Goal: Obtain resource: Obtain resource

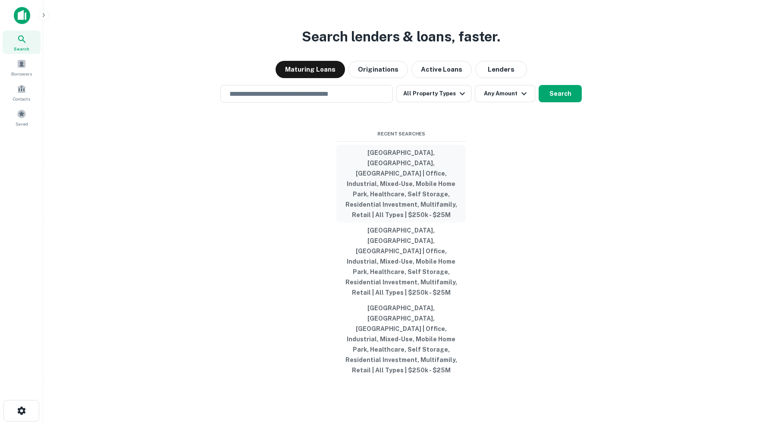
click at [415, 190] on button "[GEOGRAPHIC_DATA], [GEOGRAPHIC_DATA], [GEOGRAPHIC_DATA] | Office, Industrial, M…" at bounding box center [400, 184] width 129 height 78
type input "**********"
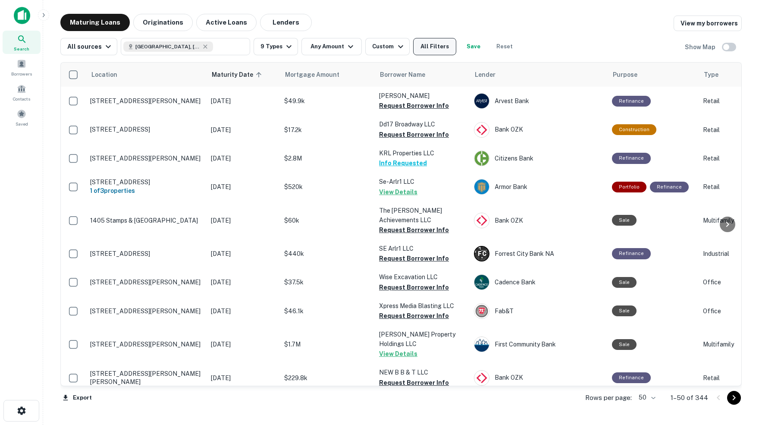
click at [441, 44] on button "All Filters" at bounding box center [434, 46] width 43 height 17
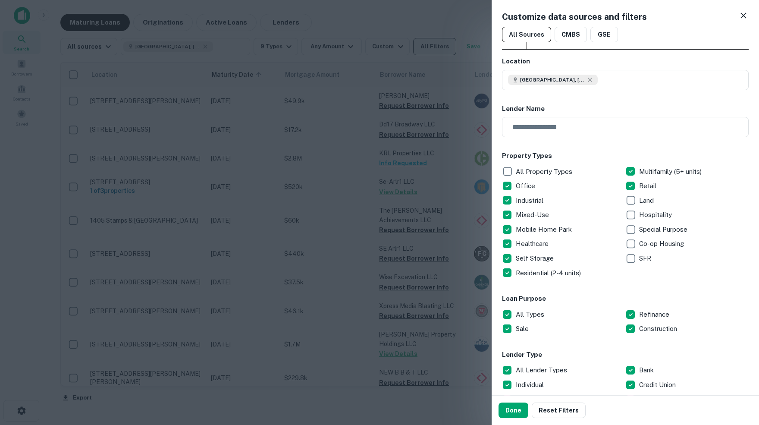
click at [441, 44] on div at bounding box center [379, 212] width 759 height 425
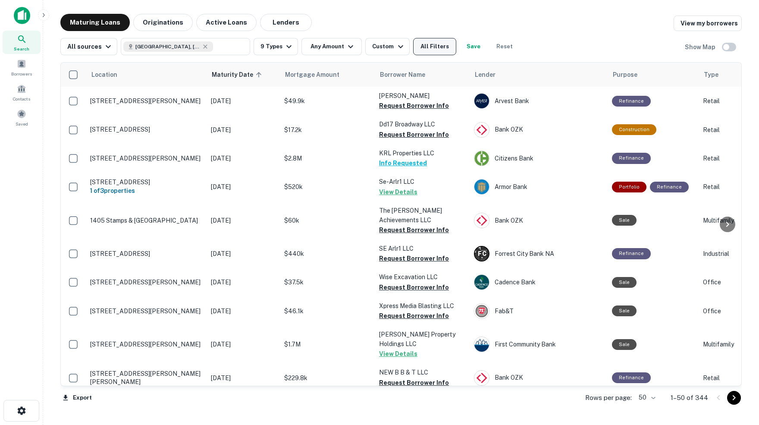
click at [443, 42] on button "All Filters" at bounding box center [434, 46] width 43 height 17
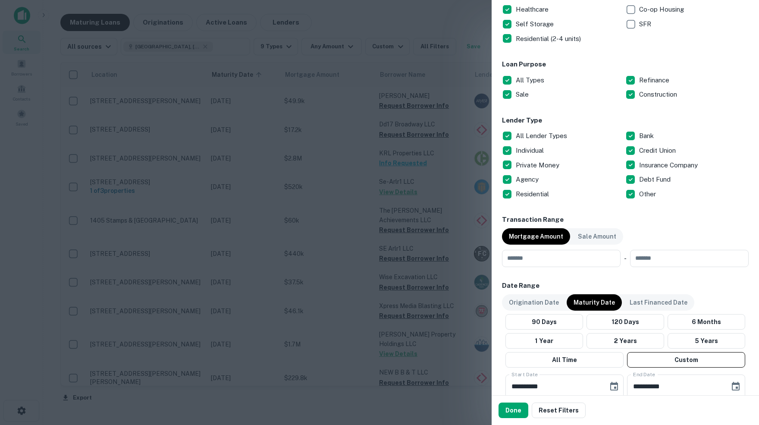
scroll to position [236, 0]
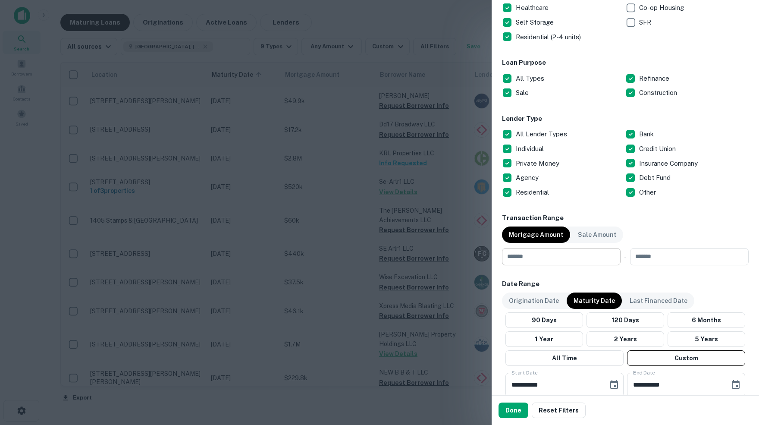
click at [536, 260] on input "number" at bounding box center [558, 256] width 113 height 17
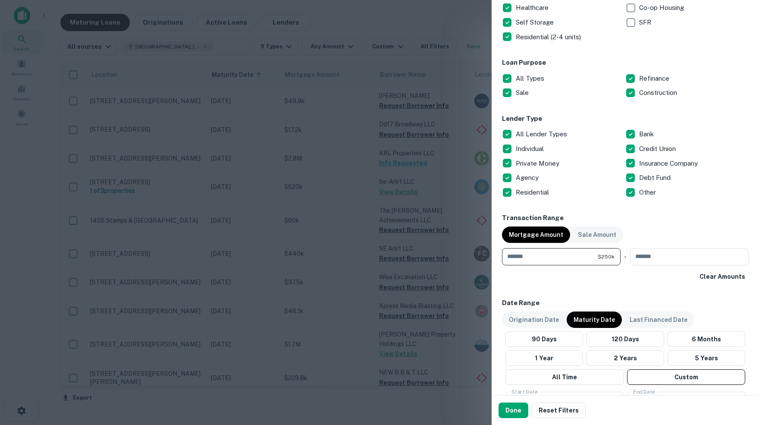
type input "******"
type input "********"
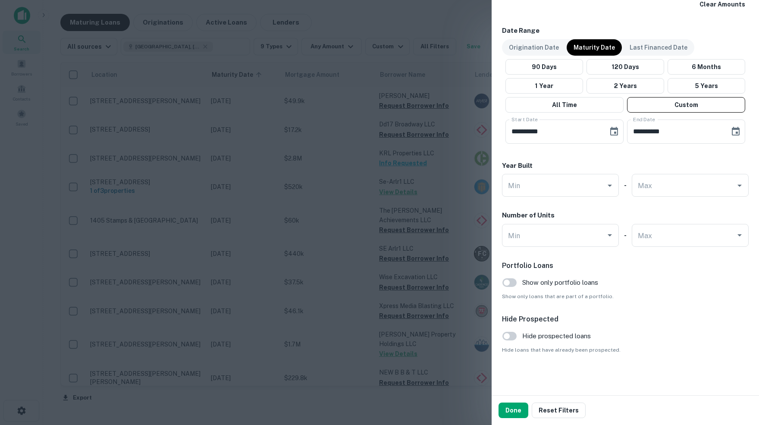
scroll to position [508, 0]
click at [510, 413] on button "Done" at bounding box center [513, 410] width 30 height 16
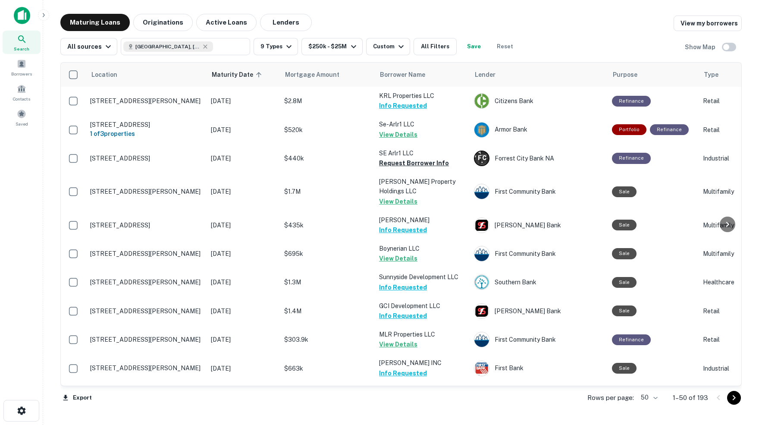
click at [653, 397] on body "Search Borrowers Contacts Saved Maturing Loans Originations Active Loans Lender…" at bounding box center [379, 212] width 759 height 425
click at [649, 407] on li "100" at bounding box center [645, 408] width 25 height 16
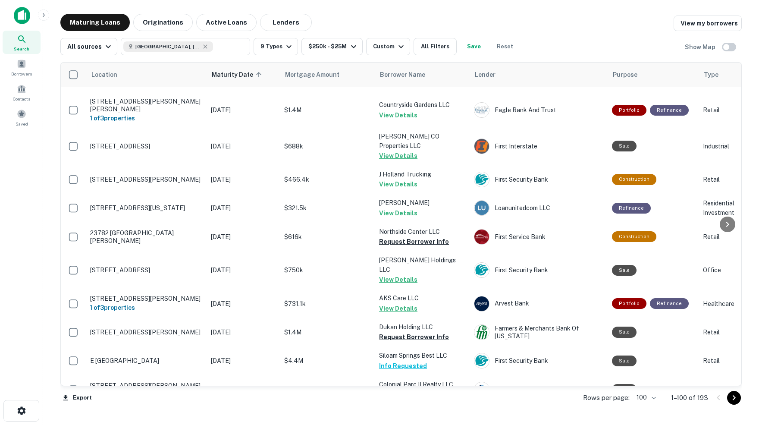
scroll to position [323, 0]
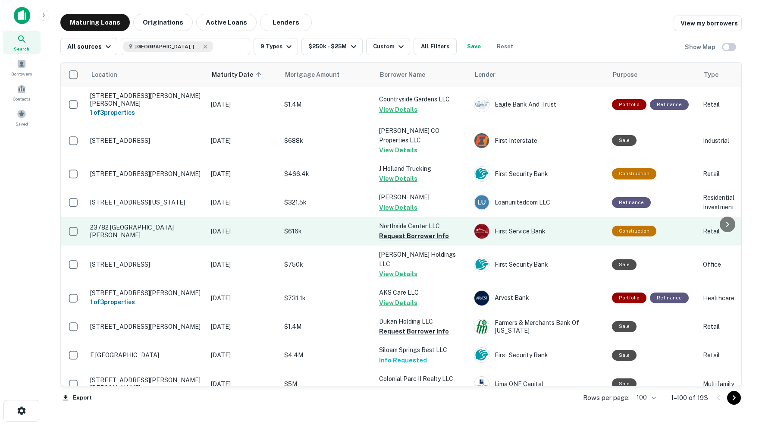
click at [409, 231] on button "Request Borrower Info" at bounding box center [414, 236] width 70 height 10
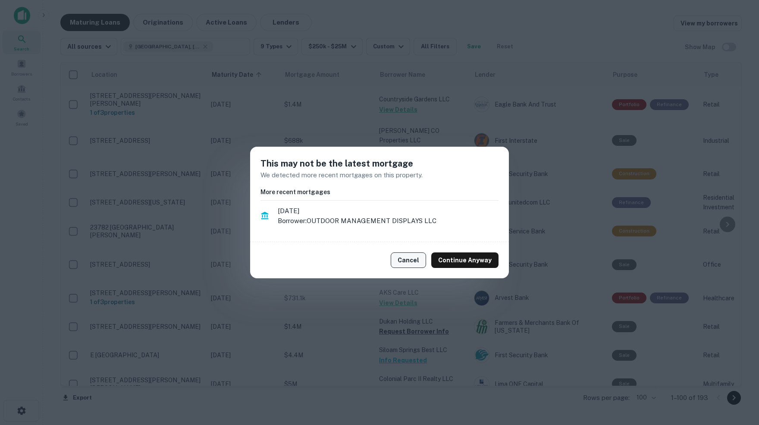
click at [412, 260] on button "Cancel" at bounding box center [408, 260] width 35 height 16
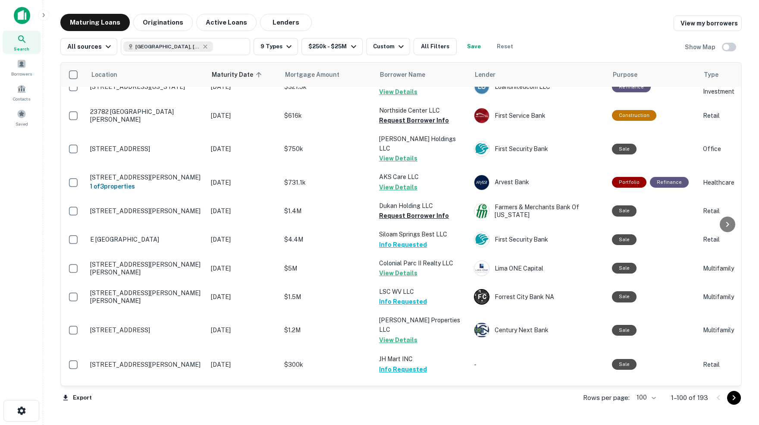
scroll to position [441, 0]
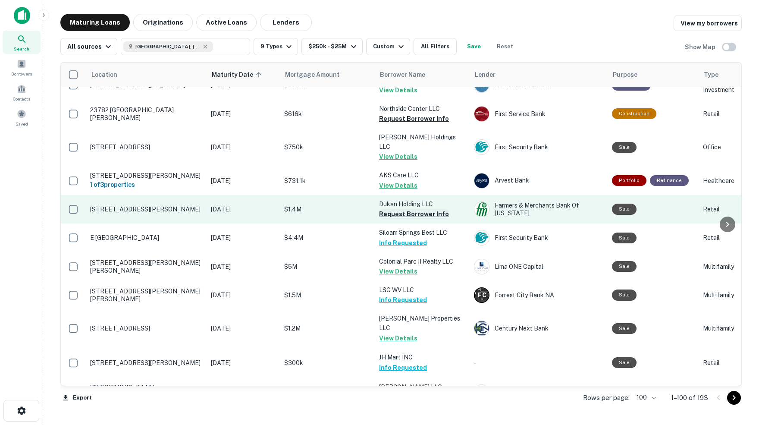
click at [413, 209] on button "Request Borrower Info" at bounding box center [414, 214] width 70 height 10
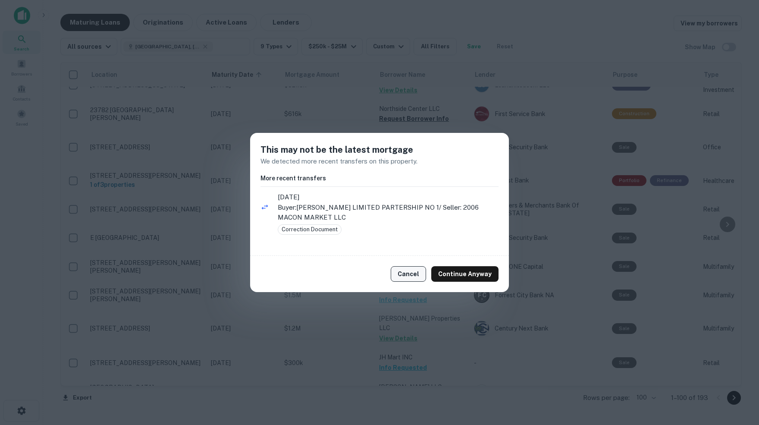
click at [411, 272] on button "Cancel" at bounding box center [408, 274] width 35 height 16
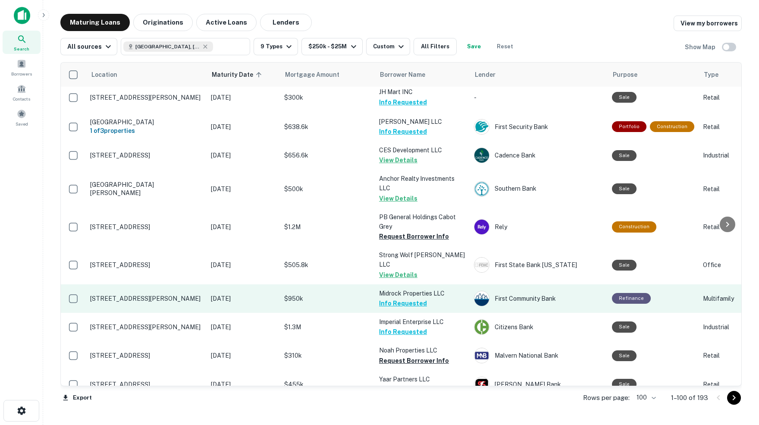
scroll to position [709, 0]
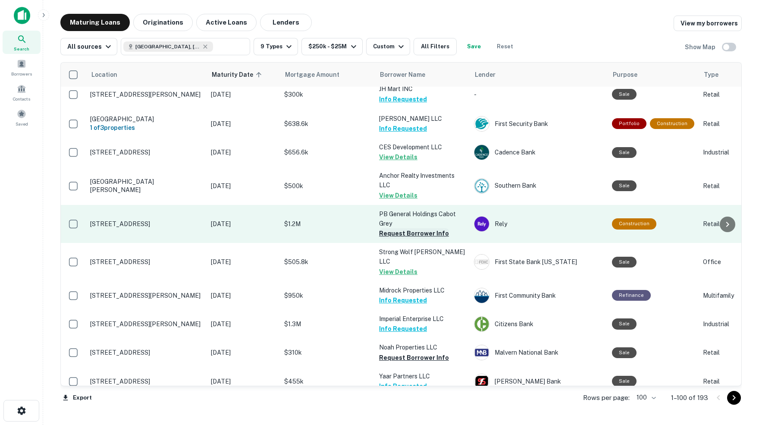
click at [401, 228] on button "Request Borrower Info" at bounding box center [414, 233] width 70 height 10
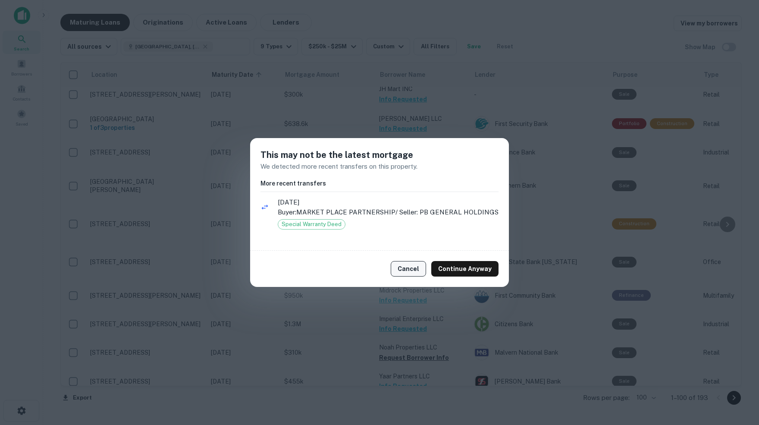
click at [410, 269] on button "Cancel" at bounding box center [408, 269] width 35 height 16
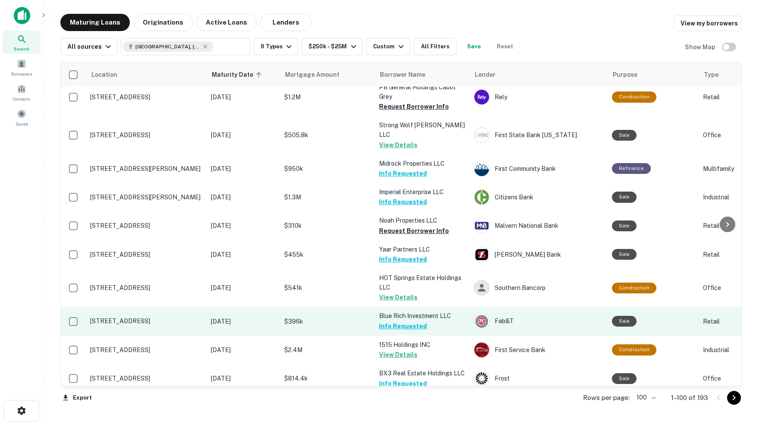
scroll to position [836, 0]
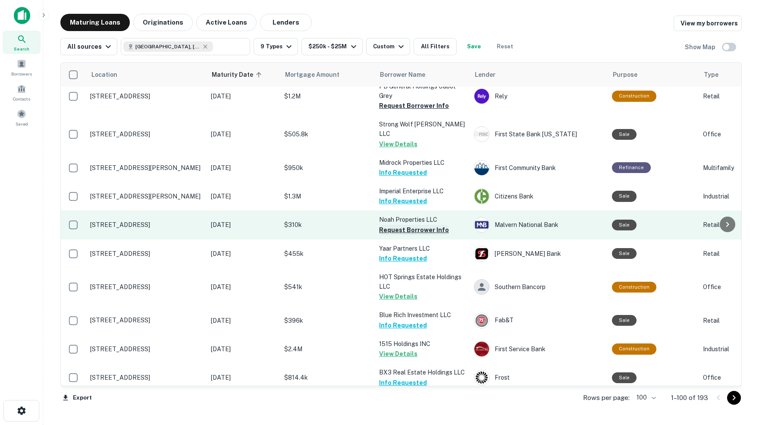
click at [402, 225] on button "Request Borrower Info" at bounding box center [414, 230] width 70 height 10
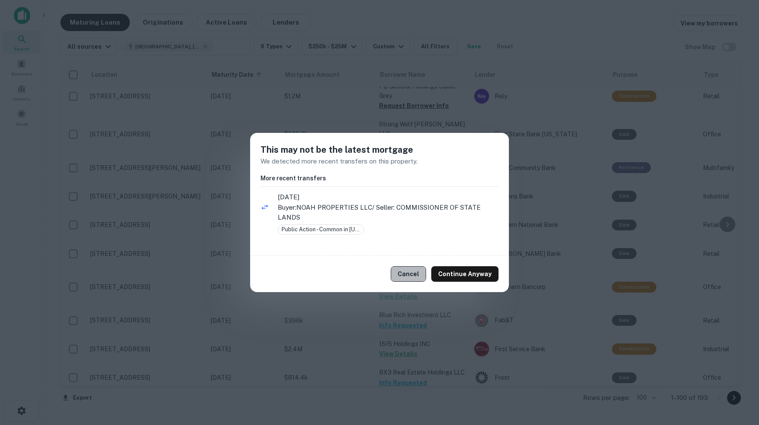
click at [411, 277] on button "Cancel" at bounding box center [408, 274] width 35 height 16
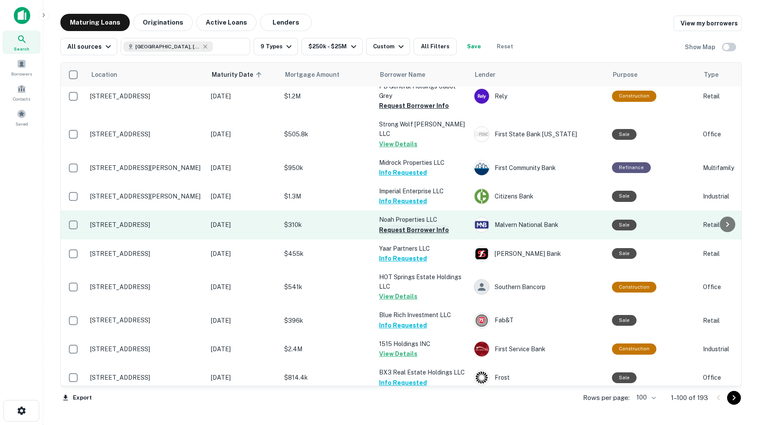
click at [418, 225] on button "Request Borrower Info" at bounding box center [414, 230] width 70 height 10
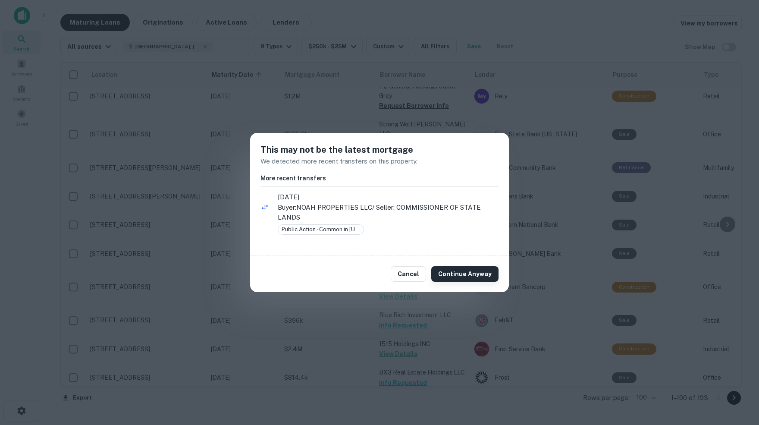
click at [459, 275] on button "Continue Anyway" at bounding box center [464, 274] width 67 height 16
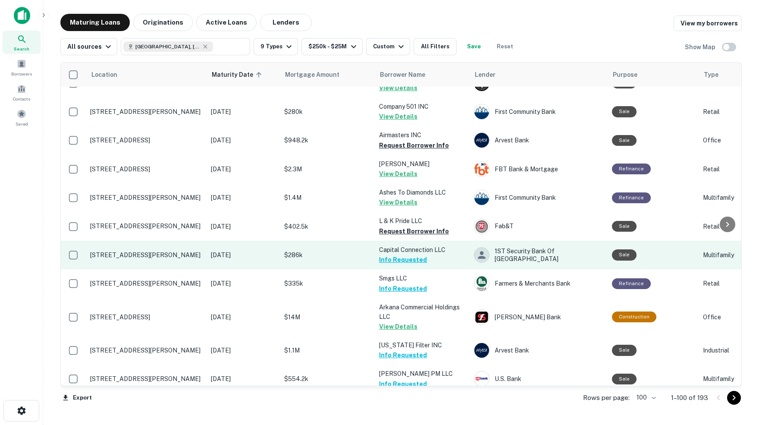
scroll to position [1661, 0]
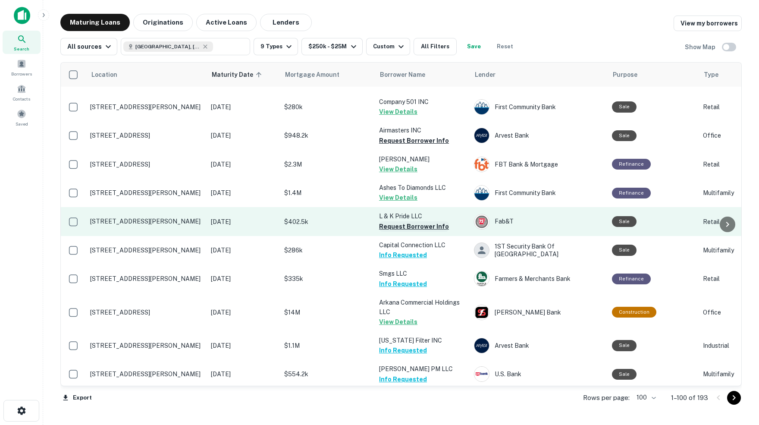
click at [415, 221] on button "Request Borrower Info" at bounding box center [414, 226] width 70 height 10
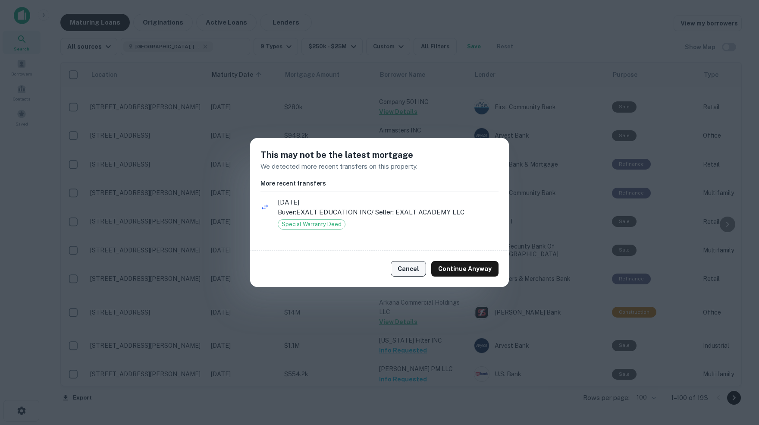
click at [404, 269] on button "Cancel" at bounding box center [408, 269] width 35 height 16
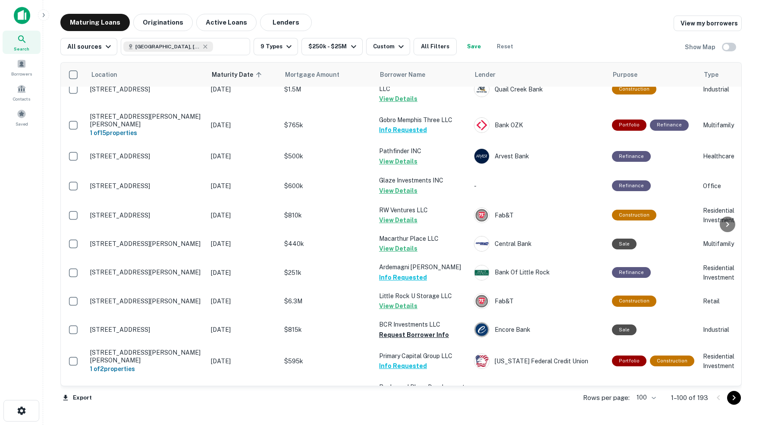
scroll to position [0, 0]
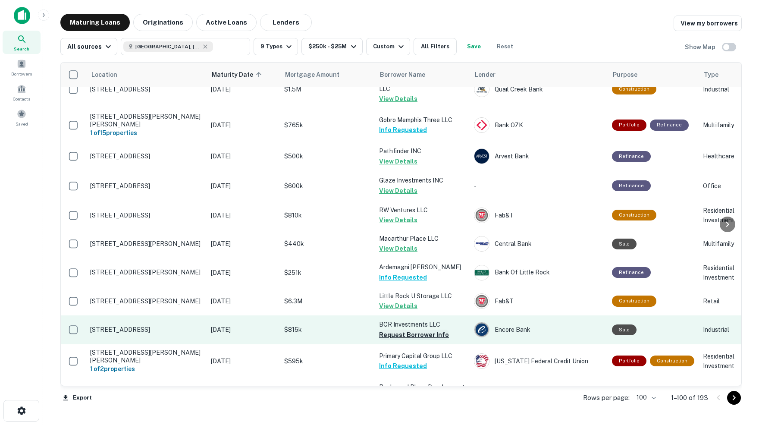
click at [398, 329] on button "Request Borrower Info" at bounding box center [414, 334] width 70 height 10
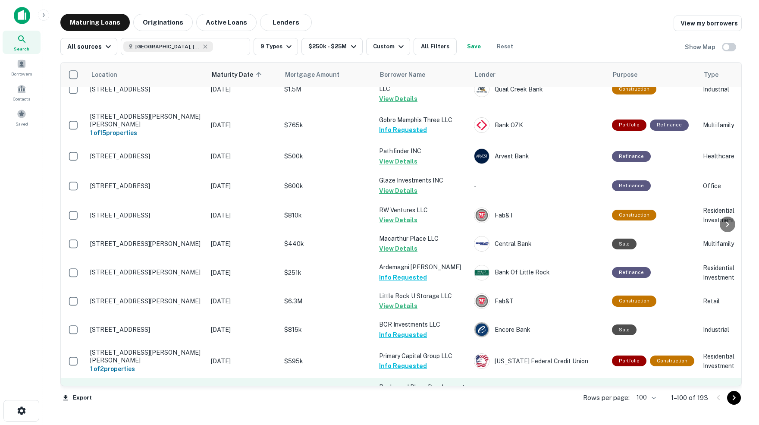
click at [415, 401] on button "Request Borrower Info" at bounding box center [414, 406] width 70 height 10
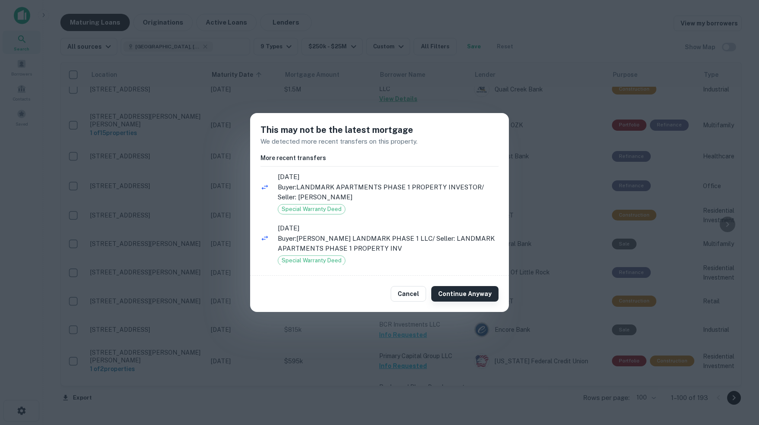
click at [472, 295] on button "Continue Anyway" at bounding box center [464, 294] width 67 height 16
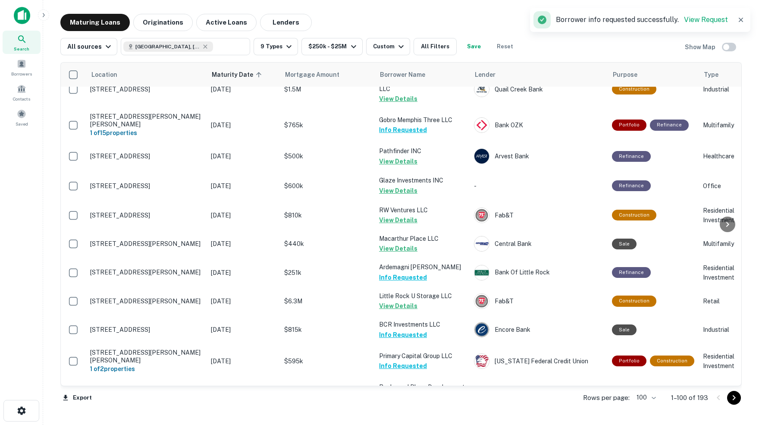
click at [732, 398] on icon "Go to next page" at bounding box center [733, 397] width 3 height 5
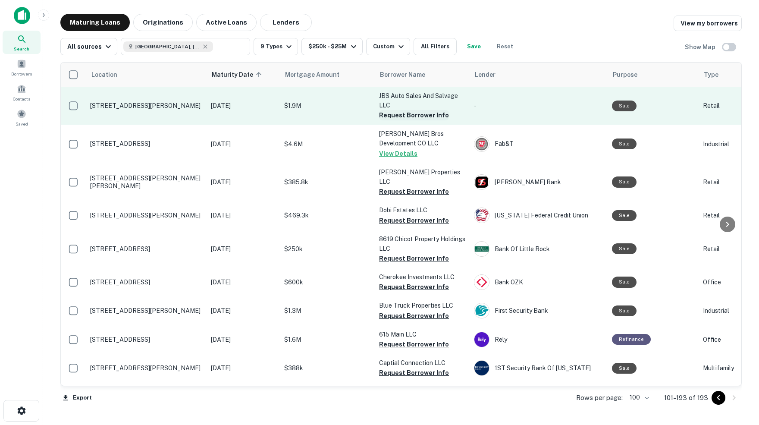
click at [402, 114] on button "Request Borrower Info" at bounding box center [414, 115] width 70 height 10
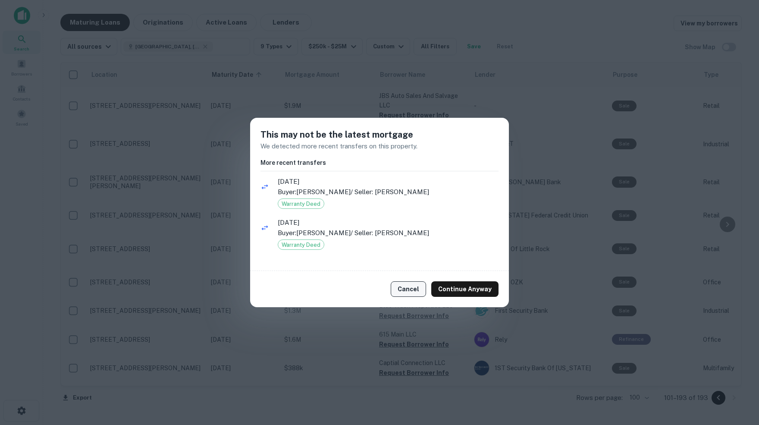
click at [415, 292] on button "Cancel" at bounding box center [408, 289] width 35 height 16
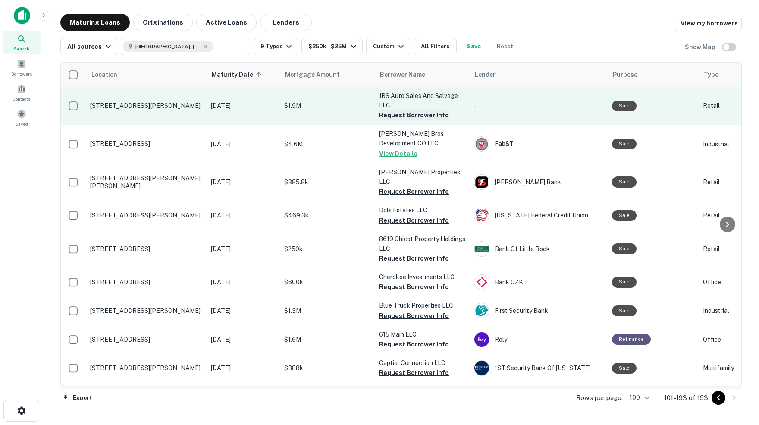
click at [402, 113] on button "Request Borrower Info" at bounding box center [414, 115] width 70 height 10
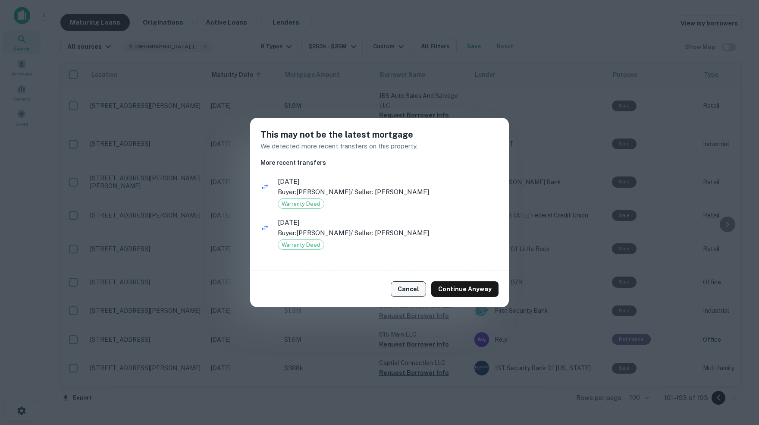
click at [410, 288] on button "Cancel" at bounding box center [408, 289] width 35 height 16
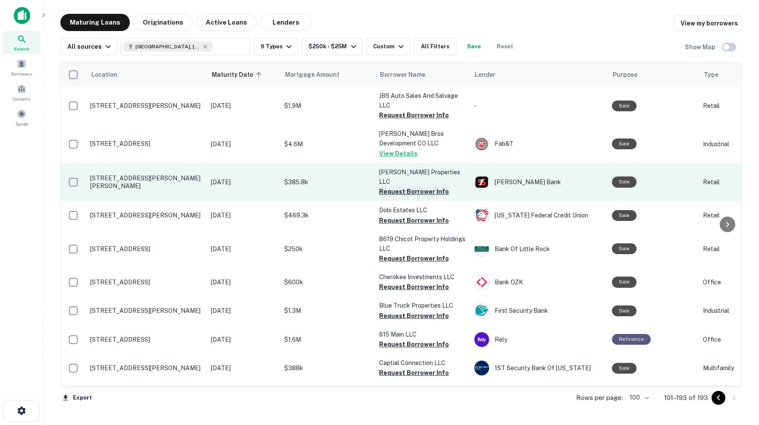
click at [404, 186] on button "Request Borrower Info" at bounding box center [414, 191] width 70 height 10
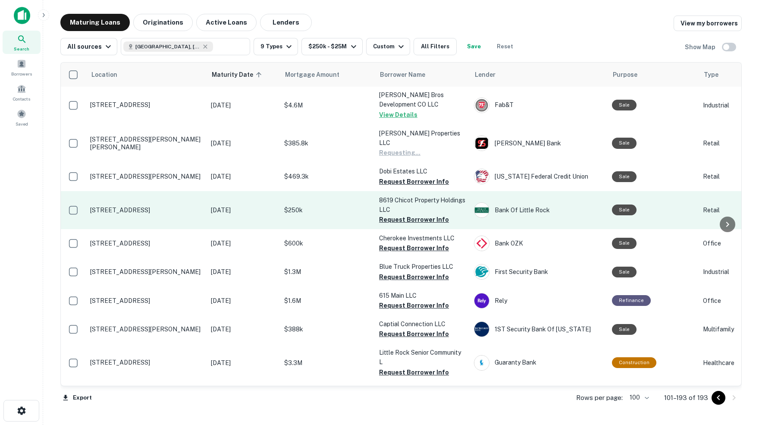
scroll to position [41, 0]
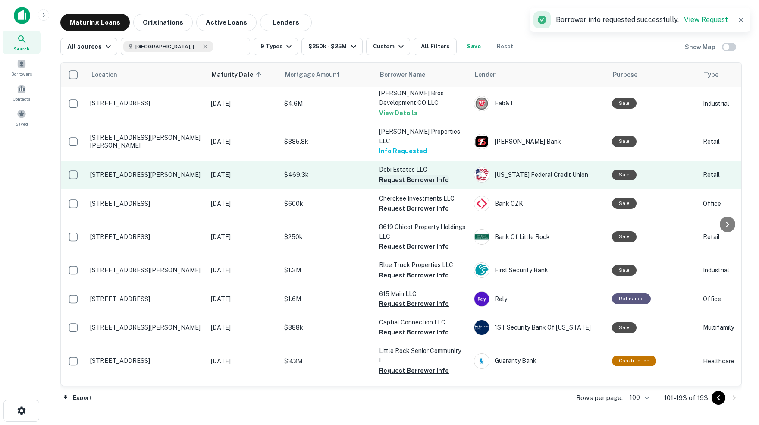
click at [392, 175] on button "Request Borrower Info" at bounding box center [414, 180] width 70 height 10
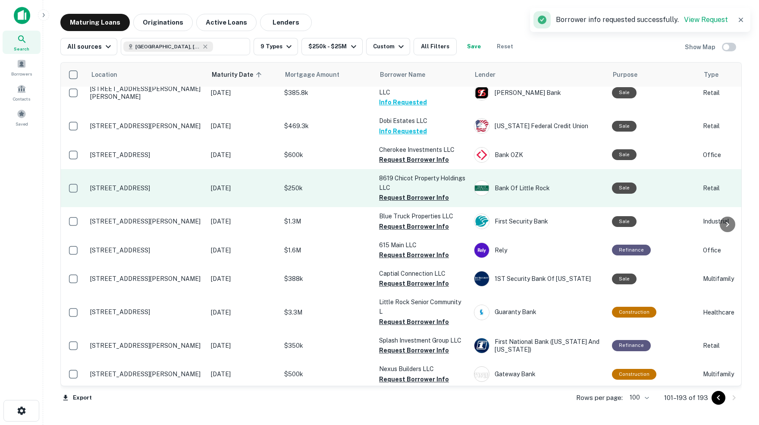
scroll to position [91, 0]
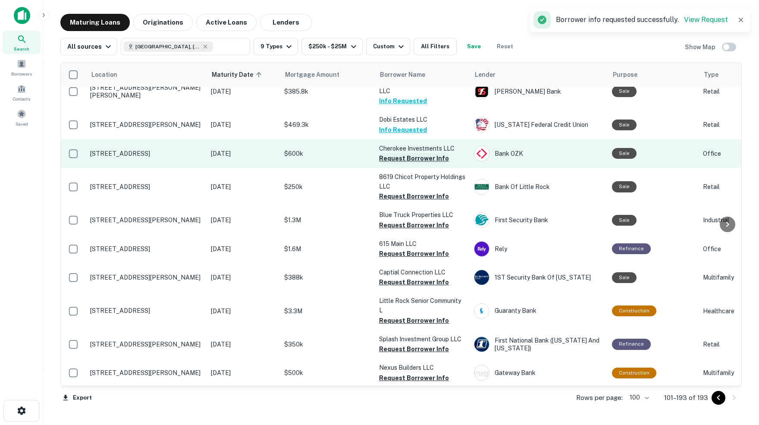
click at [403, 153] on button "Request Borrower Info" at bounding box center [414, 158] width 70 height 10
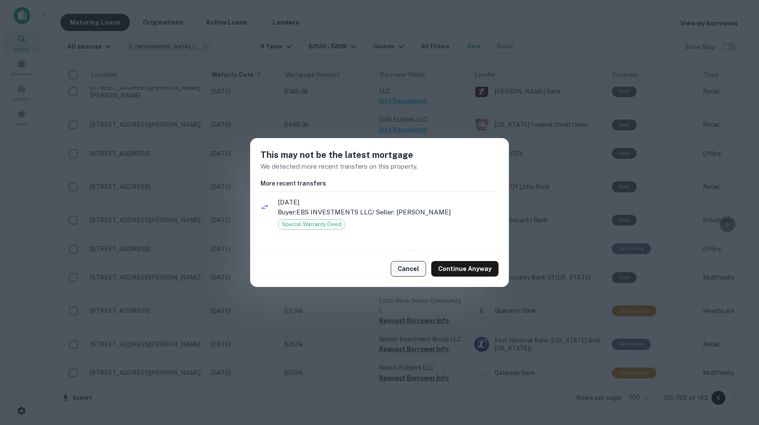
click at [412, 271] on button "Cancel" at bounding box center [408, 269] width 35 height 16
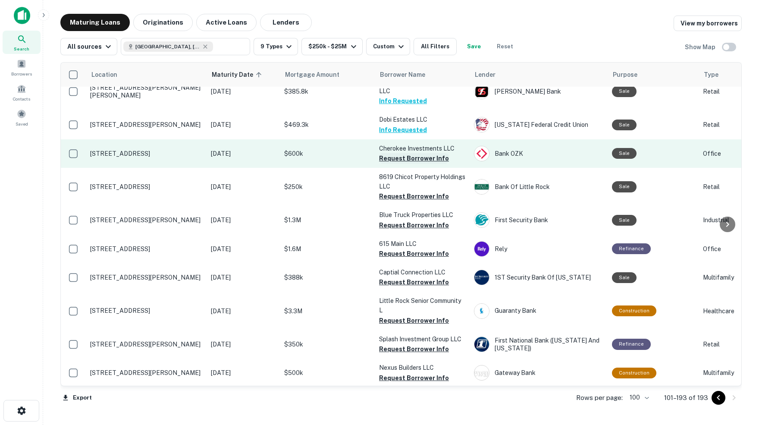
click at [401, 153] on button "Request Borrower Info" at bounding box center [414, 158] width 70 height 10
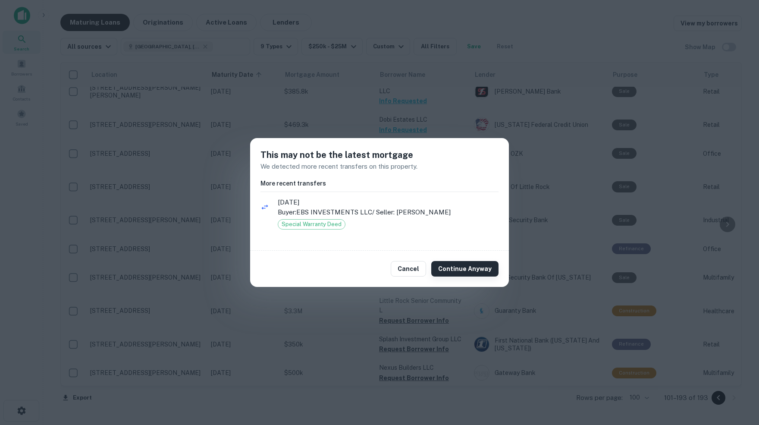
click at [471, 269] on button "Continue Anyway" at bounding box center [464, 269] width 67 height 16
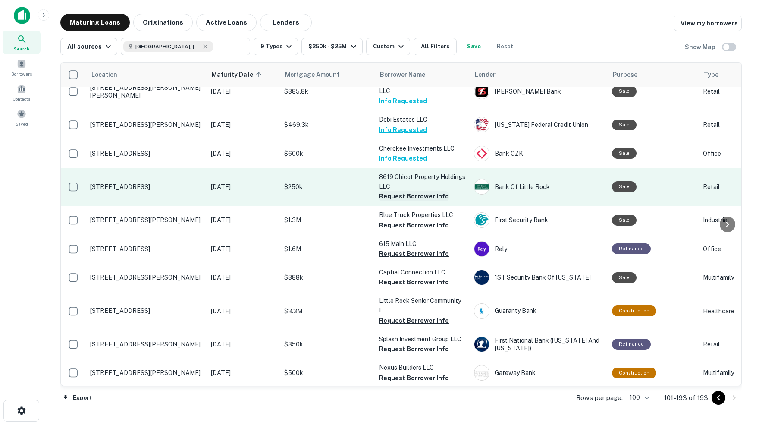
click at [410, 191] on button "Request Borrower Info" at bounding box center [414, 196] width 70 height 10
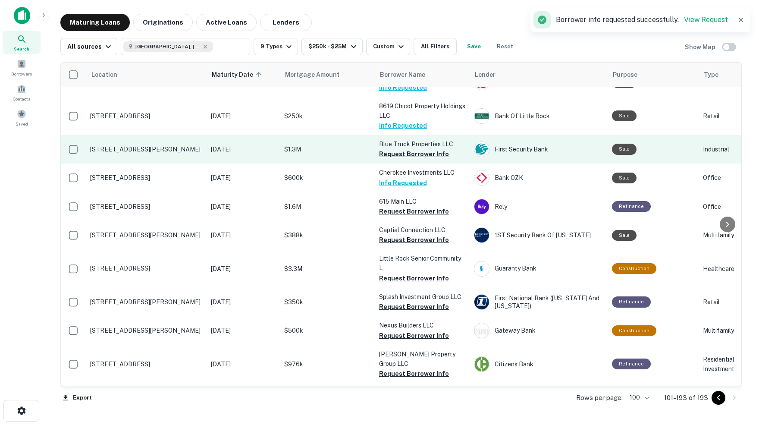
scroll to position [128, 3]
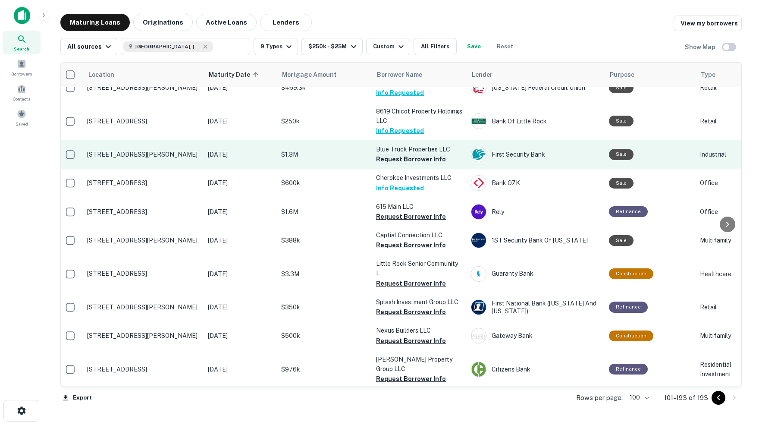
click at [405, 154] on button "Request Borrower Info" at bounding box center [411, 159] width 70 height 10
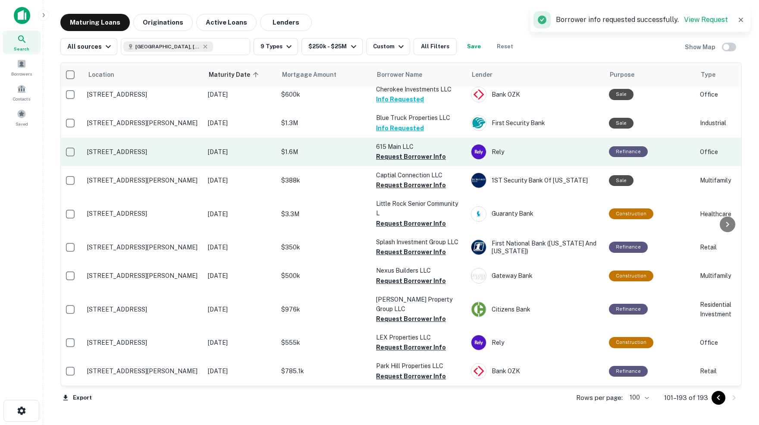
scroll to position [191, 3]
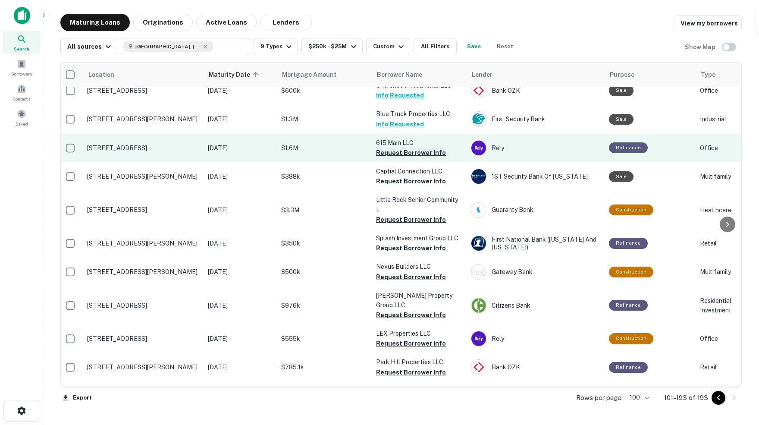
click at [388, 147] on button "Request Borrower Info" at bounding box center [411, 152] width 70 height 10
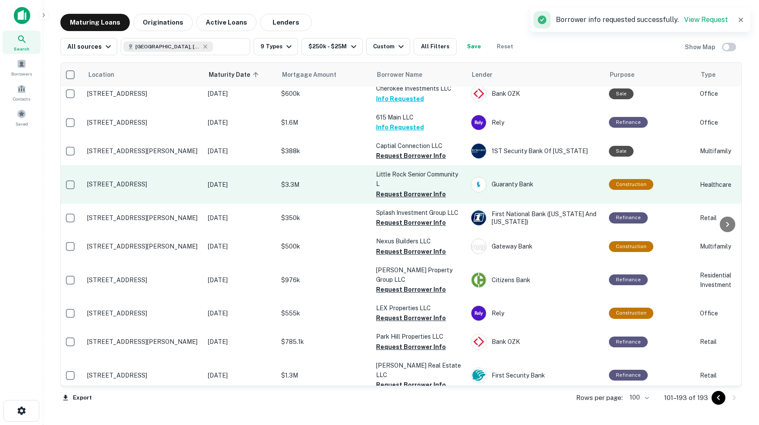
scroll to position [231, 3]
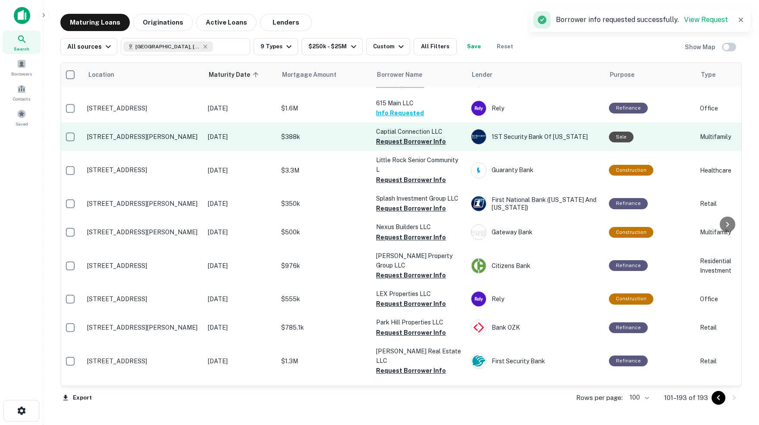
click at [401, 136] on button "Request Borrower Info" at bounding box center [411, 141] width 70 height 10
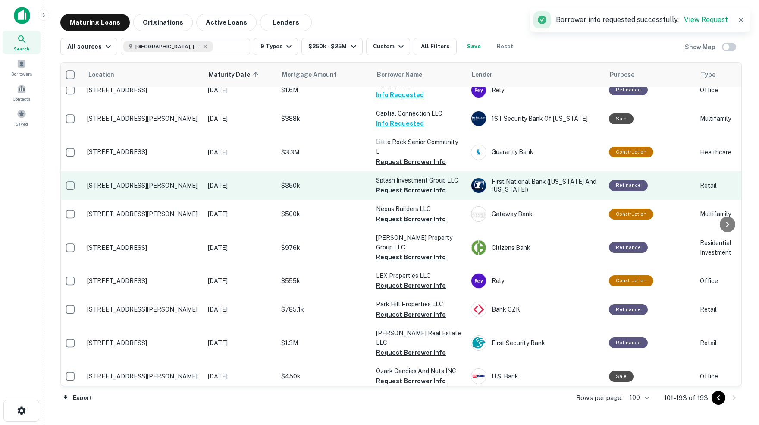
scroll to position [261, 3]
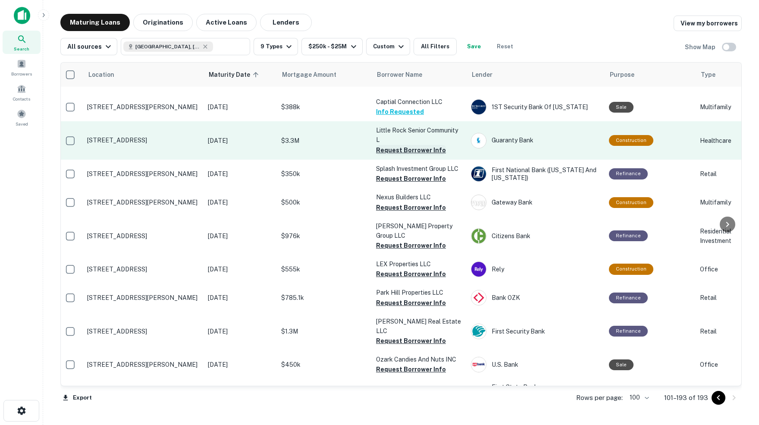
click at [410, 145] on button "Request Borrower Info" at bounding box center [411, 150] width 70 height 10
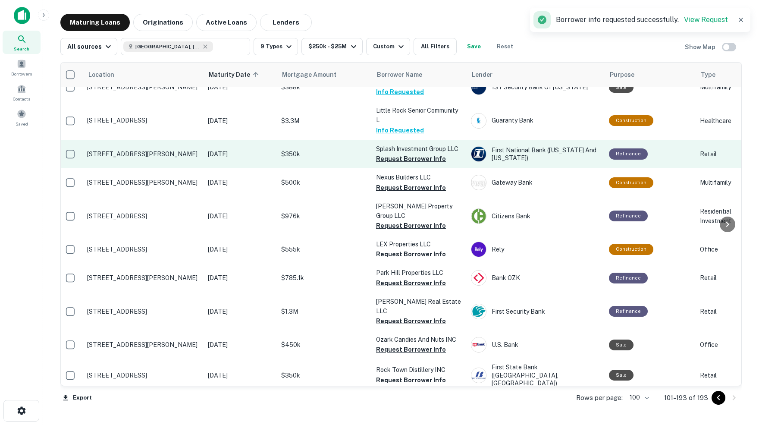
scroll to position [282, 3]
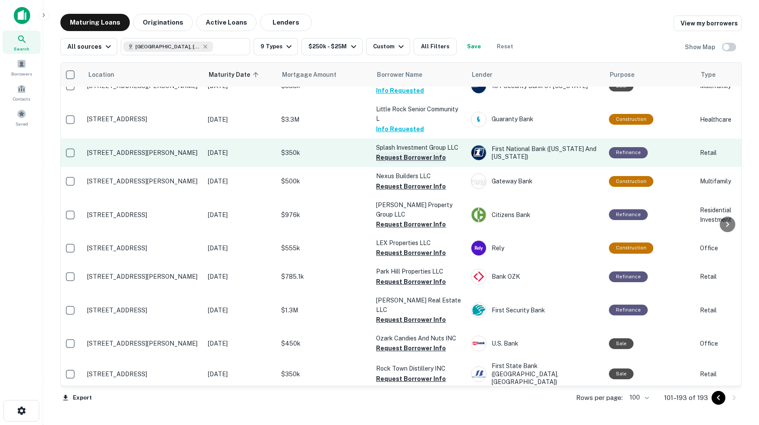
click at [406, 152] on button "Request Borrower Info" at bounding box center [411, 157] width 70 height 10
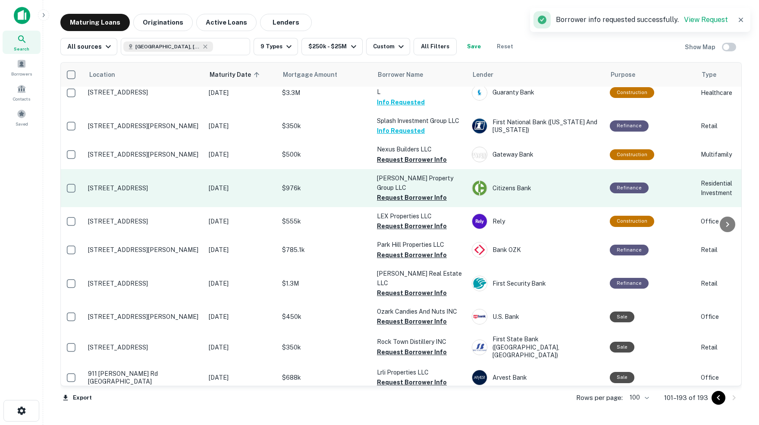
scroll to position [309, 3]
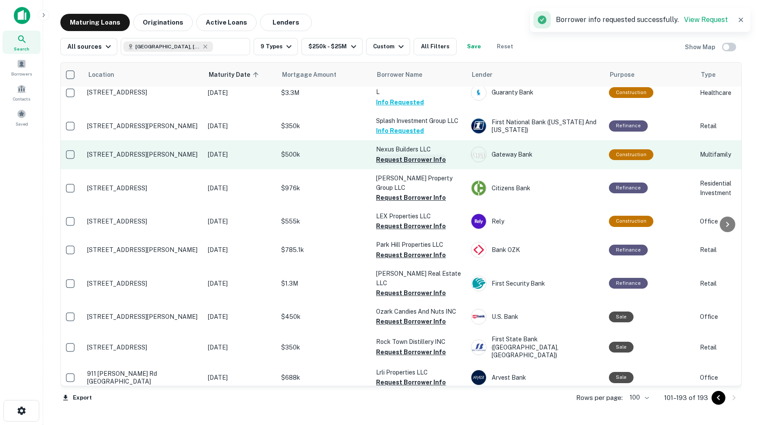
click at [396, 154] on button "Request Borrower Info" at bounding box center [411, 159] width 70 height 10
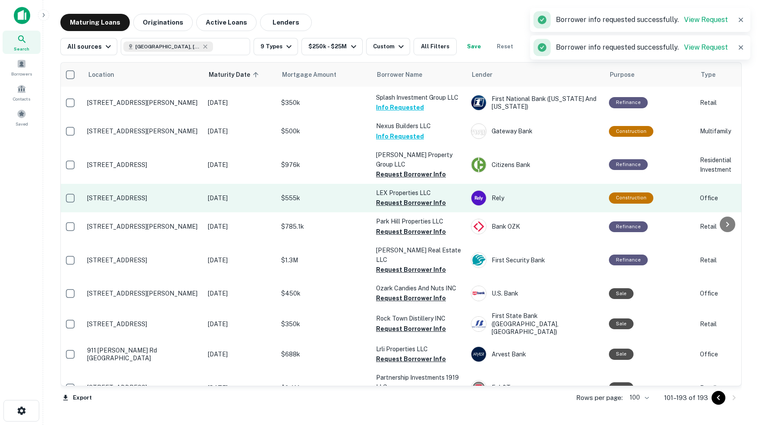
scroll to position [335, 3]
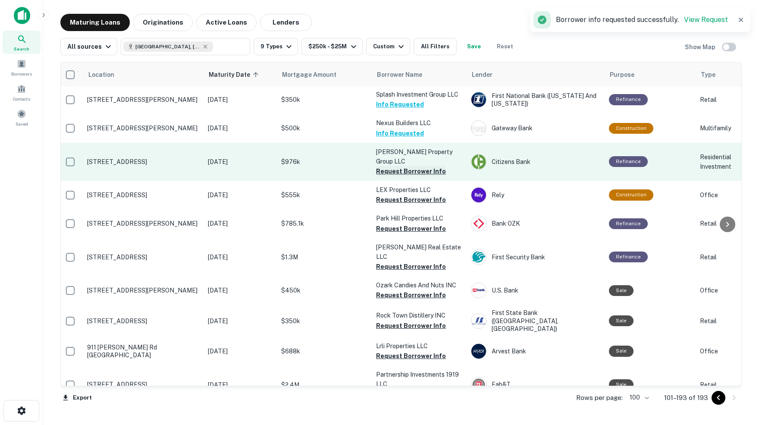
click at [410, 166] on button "Request Borrower Info" at bounding box center [411, 171] width 70 height 10
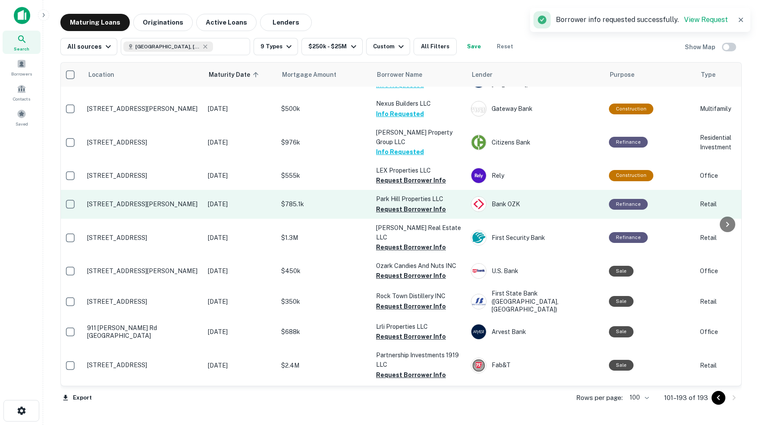
scroll to position [357, 2]
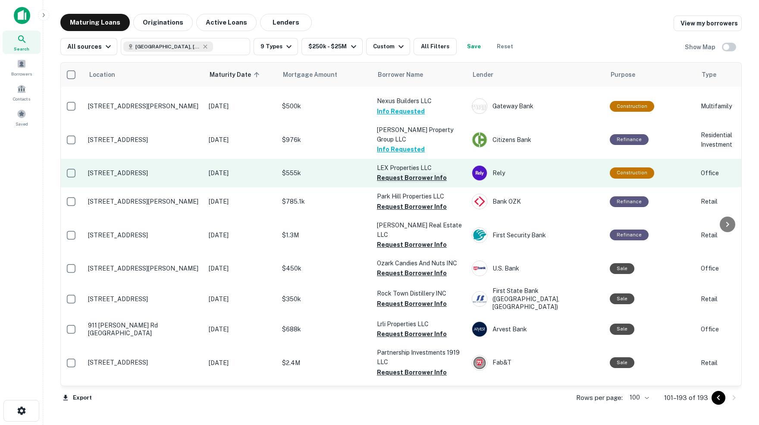
click at [415, 172] on button "Request Borrower Info" at bounding box center [412, 177] width 70 height 10
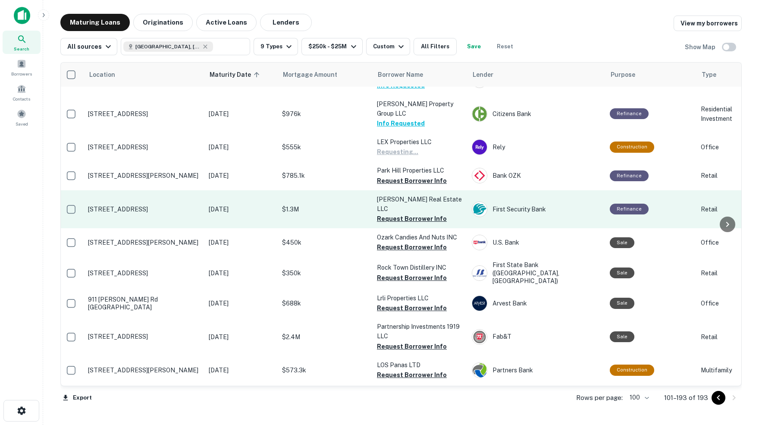
scroll to position [383, 2]
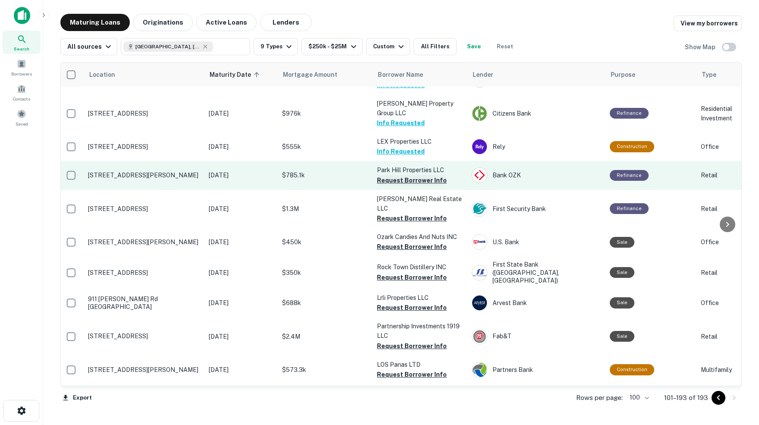
click at [410, 175] on button "Request Borrower Info" at bounding box center [412, 180] width 70 height 10
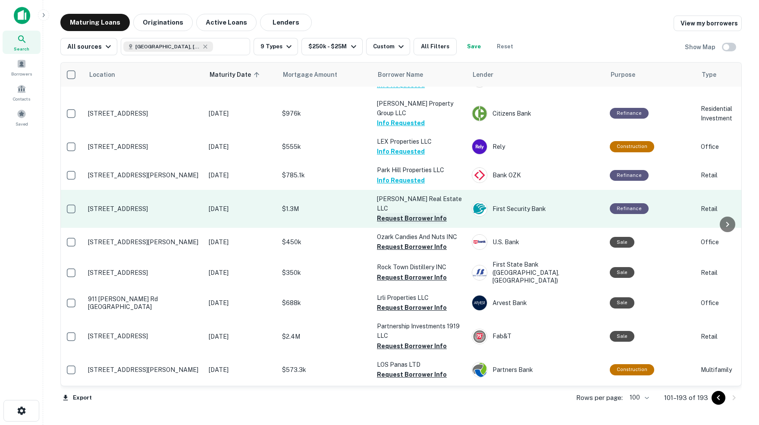
click at [394, 213] on button "Request Borrower Info" at bounding box center [412, 218] width 70 height 10
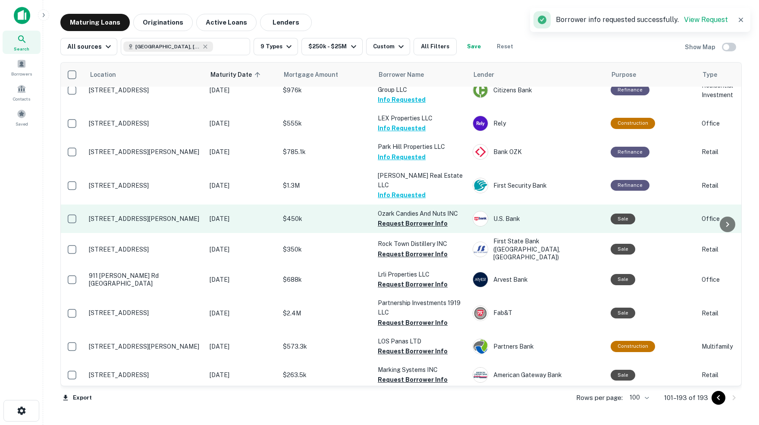
scroll to position [407, 1]
click at [396, 218] on button "Request Borrower Info" at bounding box center [413, 223] width 70 height 10
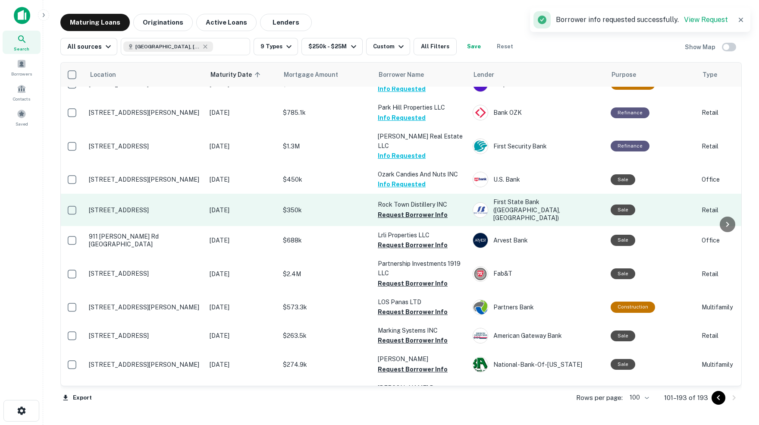
scroll to position [449, 1]
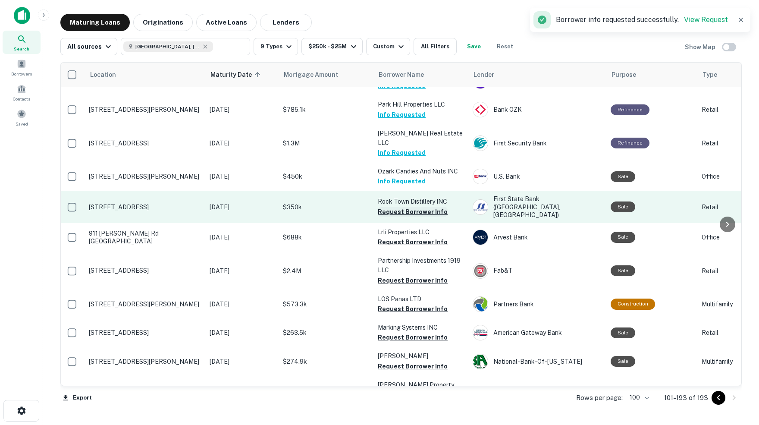
click at [393, 206] on button "Request Borrower Info" at bounding box center [413, 211] width 70 height 10
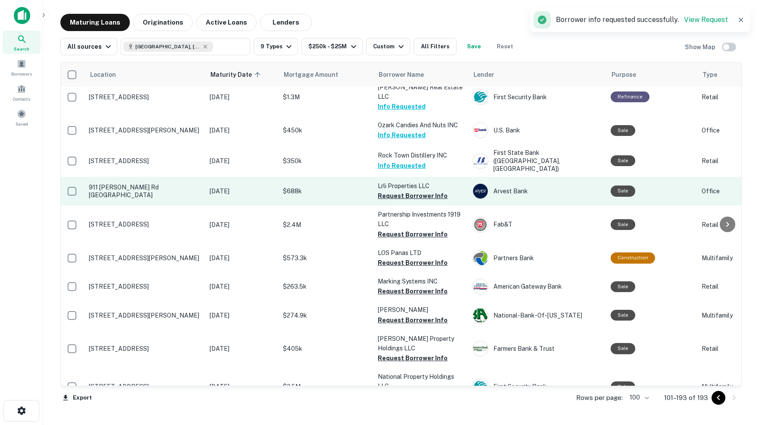
scroll to position [498, 1]
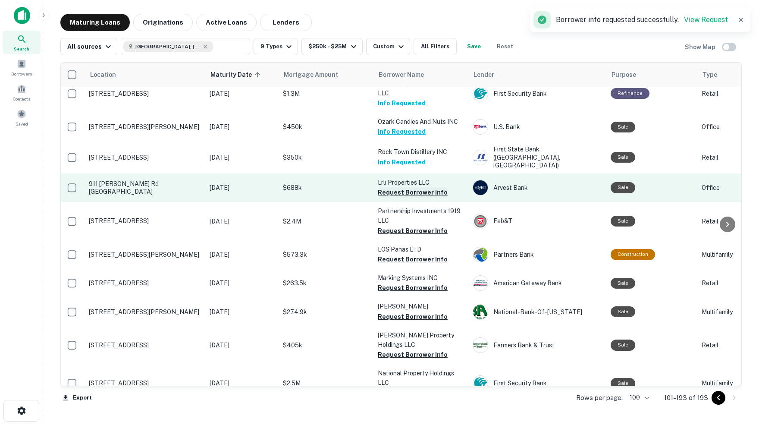
click at [393, 187] on button "Request Borrower Info" at bounding box center [413, 192] width 70 height 10
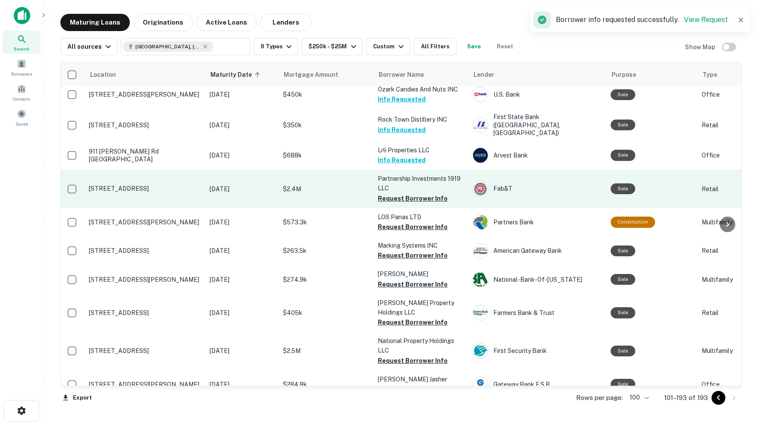
scroll to position [536, 1]
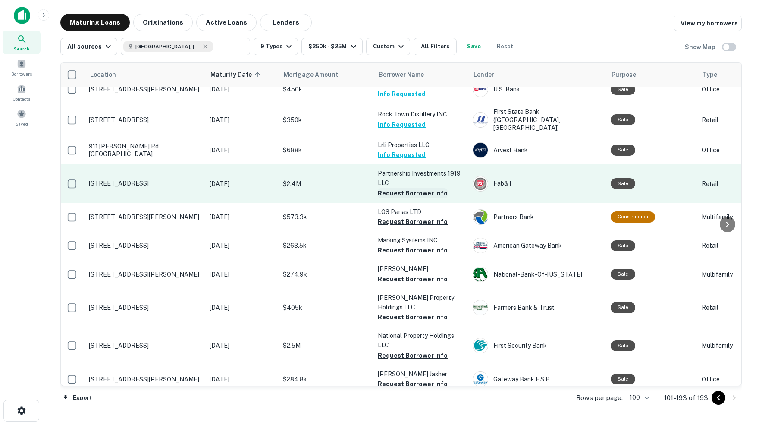
click at [397, 188] on button "Request Borrower Info" at bounding box center [413, 193] width 70 height 10
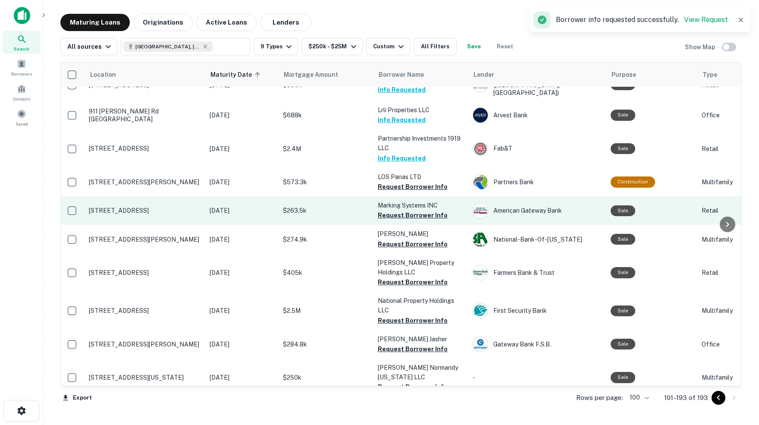
scroll to position [573, 1]
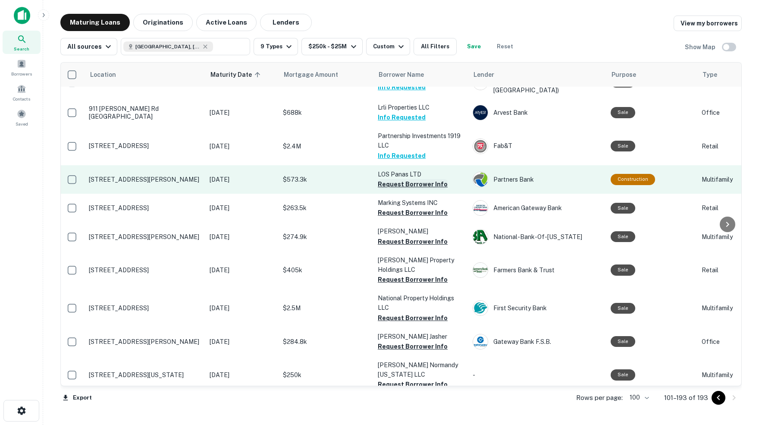
click at [413, 179] on button "Request Borrower Info" at bounding box center [413, 184] width 70 height 10
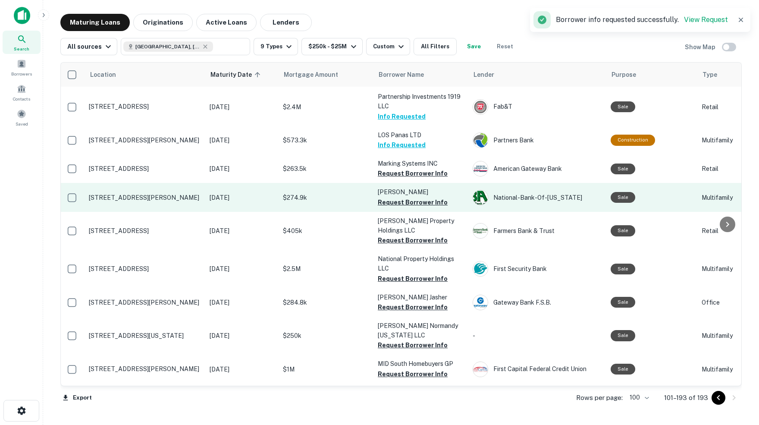
scroll to position [614, 1]
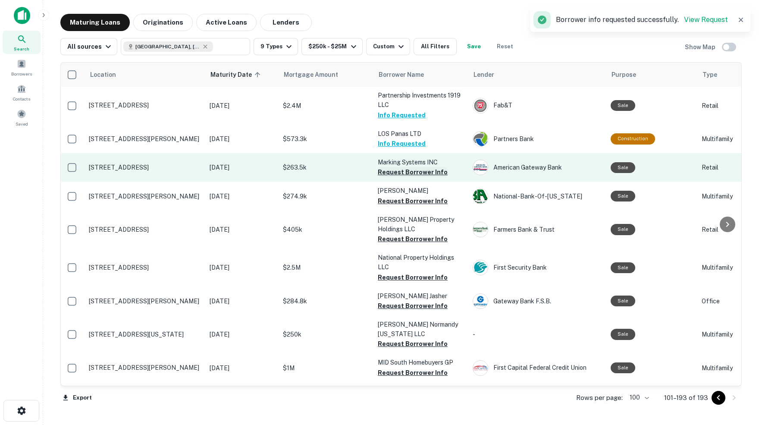
click at [394, 167] on button "Request Borrower Info" at bounding box center [413, 172] width 70 height 10
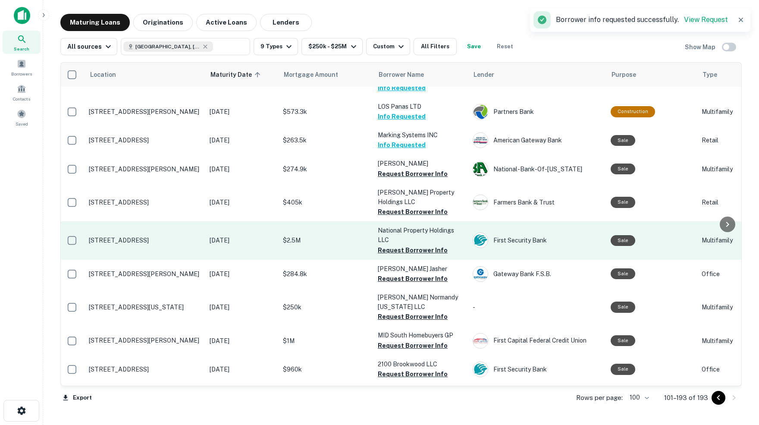
scroll to position [644, 1]
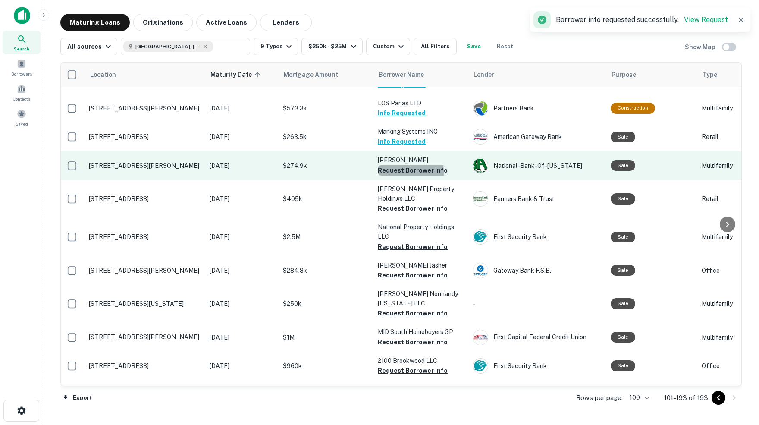
click at [401, 165] on button "Request Borrower Info" at bounding box center [413, 170] width 70 height 10
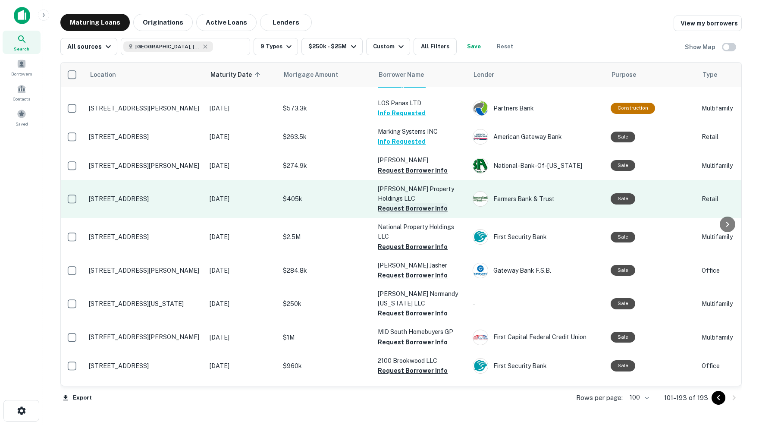
click at [400, 203] on button "Request Borrower Info" at bounding box center [413, 208] width 70 height 10
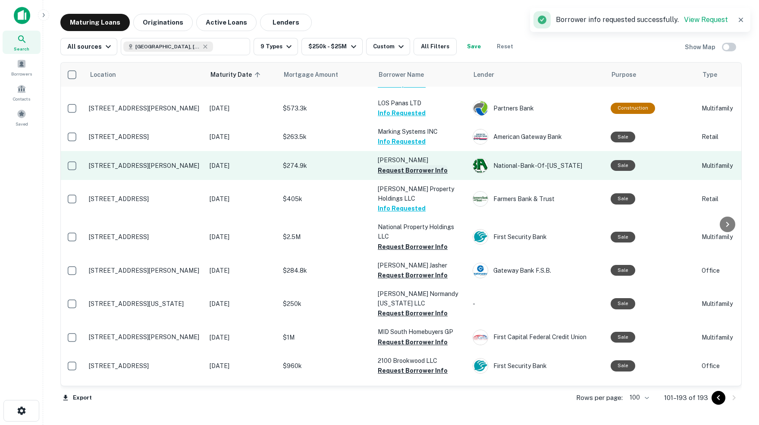
click at [406, 165] on button "Request Borrower Info" at bounding box center [413, 170] width 70 height 10
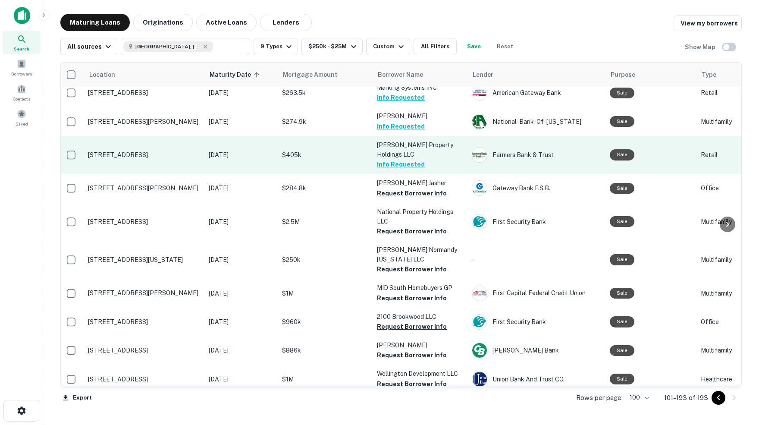
scroll to position [691, 2]
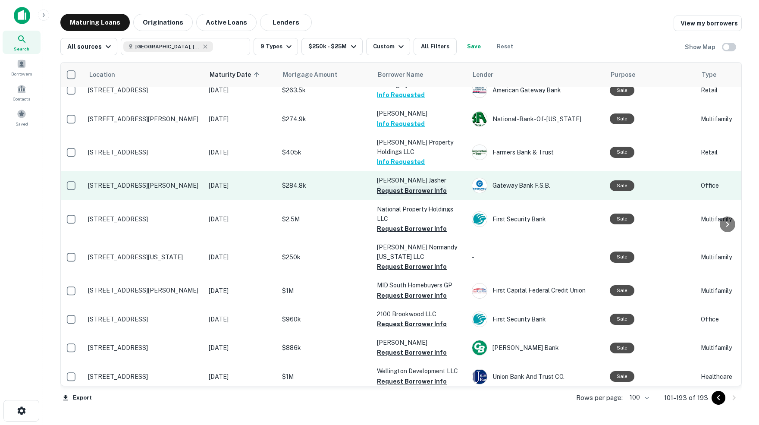
click at [405, 185] on button "Request Borrower Info" at bounding box center [412, 190] width 70 height 10
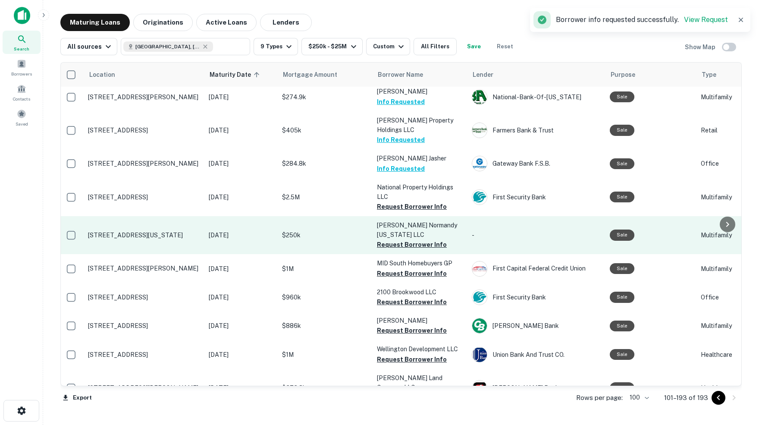
scroll to position [714, 2]
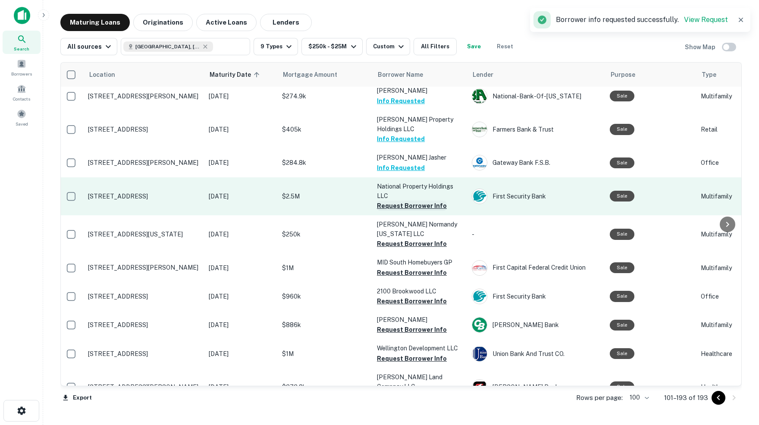
click at [391, 200] on button "Request Borrower Info" at bounding box center [412, 205] width 70 height 10
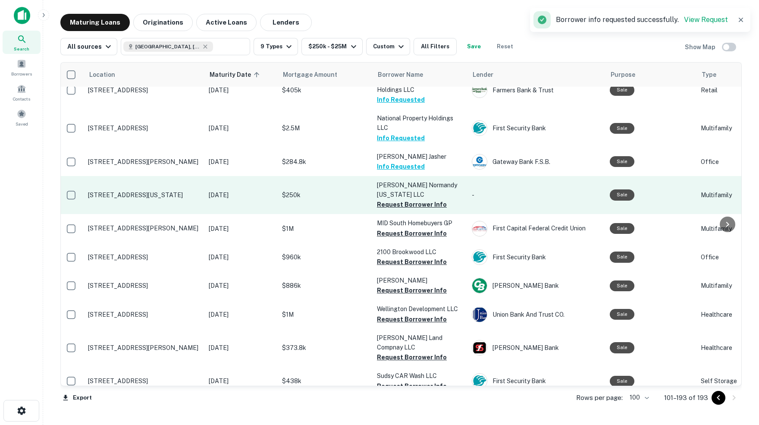
scroll to position [757, 2]
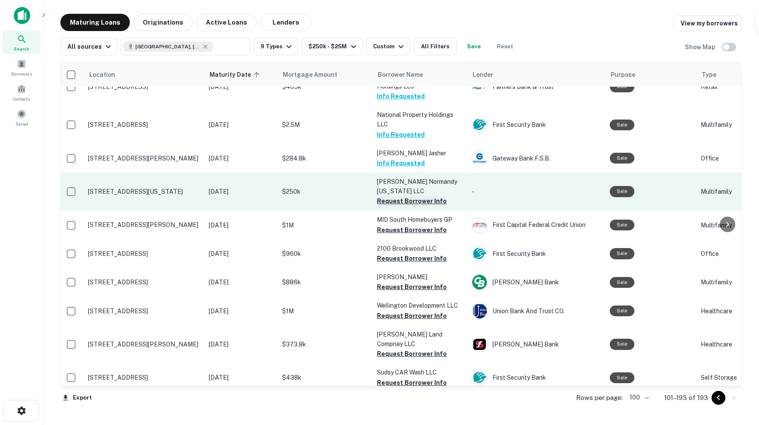
click at [393, 196] on button "Request Borrower Info" at bounding box center [412, 201] width 70 height 10
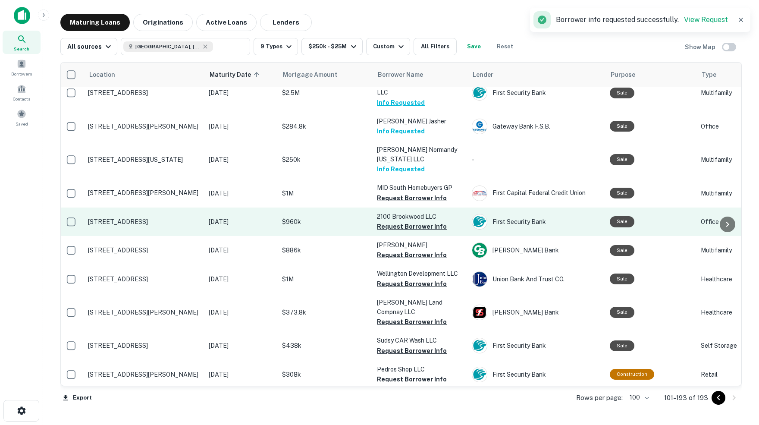
scroll to position [791, 2]
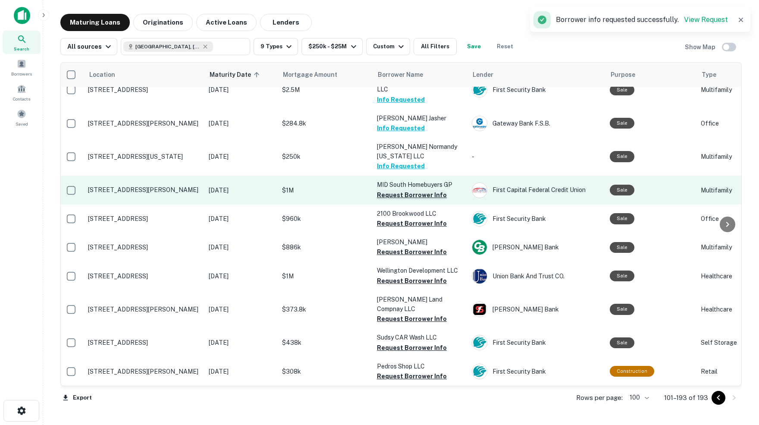
click at [394, 190] on button "Request Borrower Info" at bounding box center [412, 195] width 70 height 10
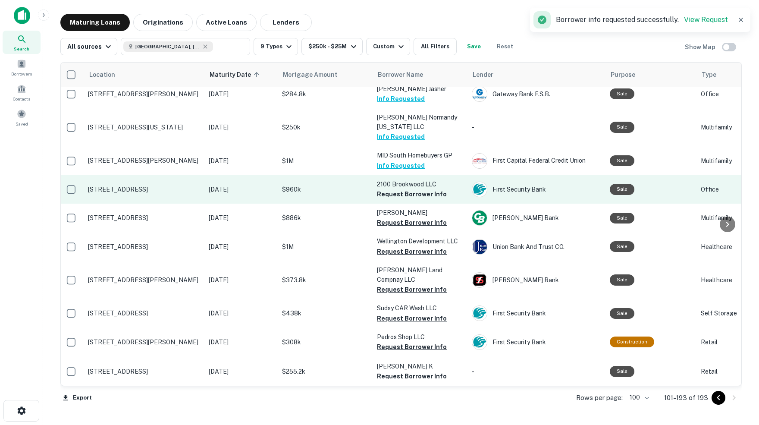
scroll to position [823, 2]
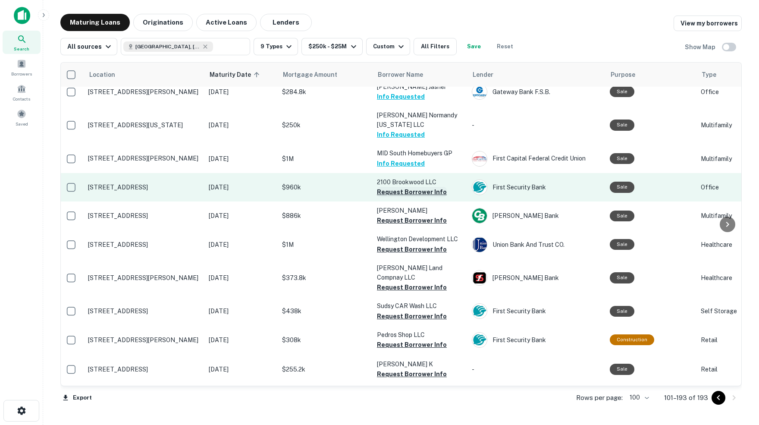
click at [398, 187] on button "Request Borrower Info" at bounding box center [412, 192] width 70 height 10
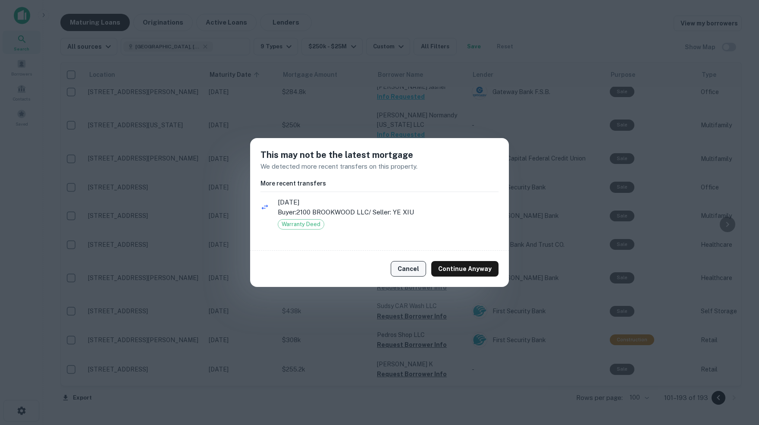
click at [414, 271] on button "Cancel" at bounding box center [408, 269] width 35 height 16
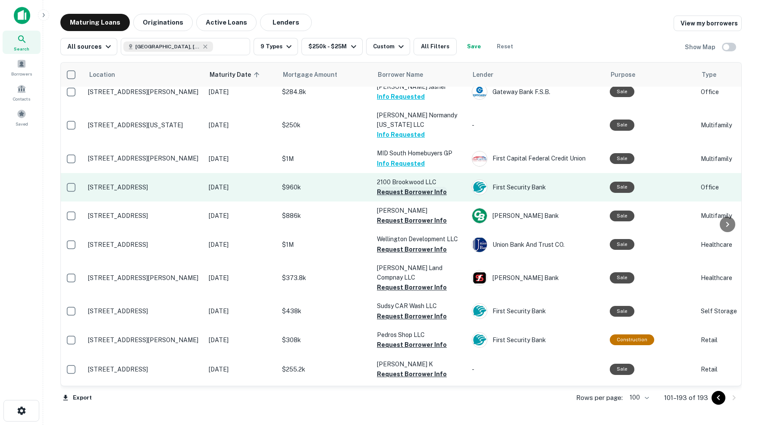
click at [416, 187] on button "Request Borrower Info" at bounding box center [412, 192] width 70 height 10
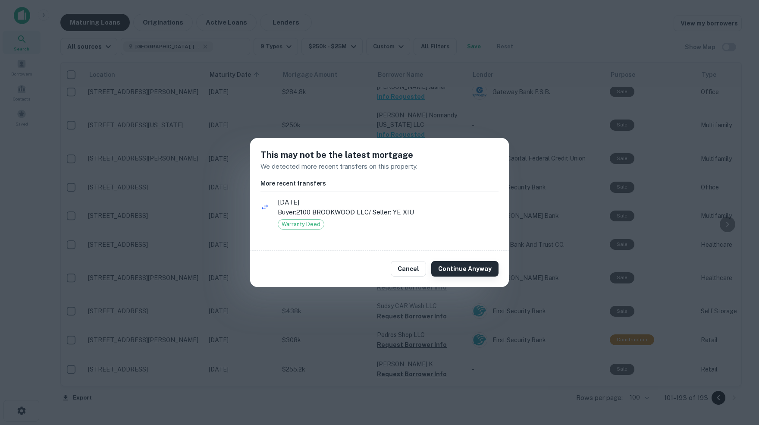
click at [473, 269] on button "Continue Anyway" at bounding box center [464, 269] width 67 height 16
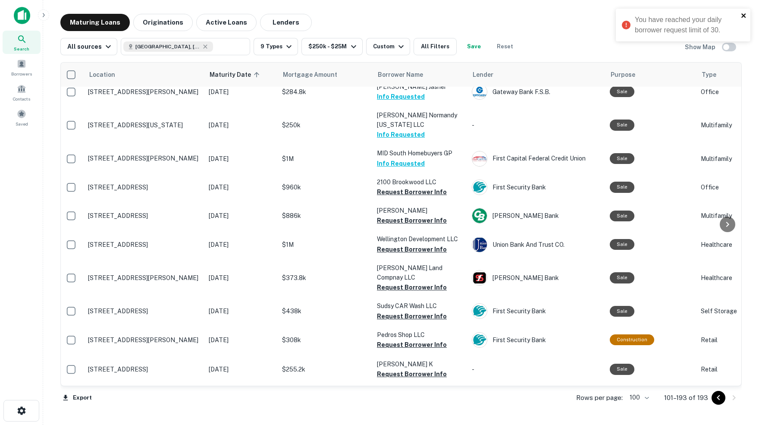
click at [741, 16] on icon "close" at bounding box center [744, 15] width 6 height 7
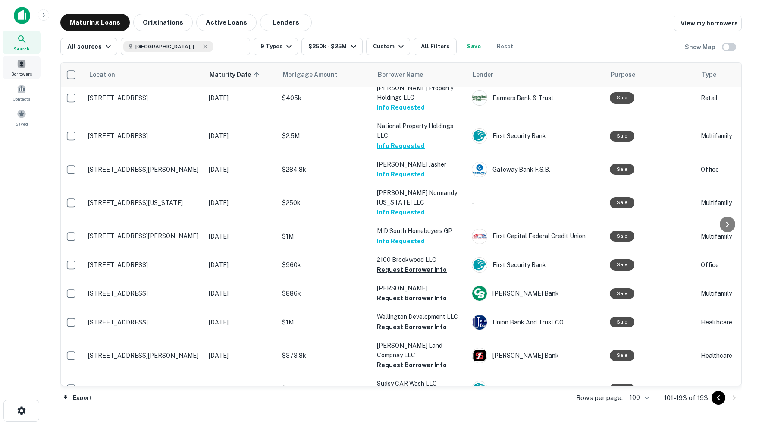
scroll to position [736, 2]
